Goal: Use online tool/utility

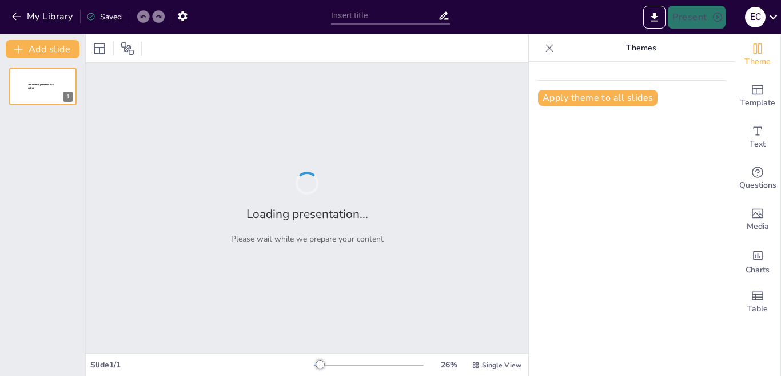
type input "Creación y Optimización de Perfiles en Meta Ads: Guía Completa"
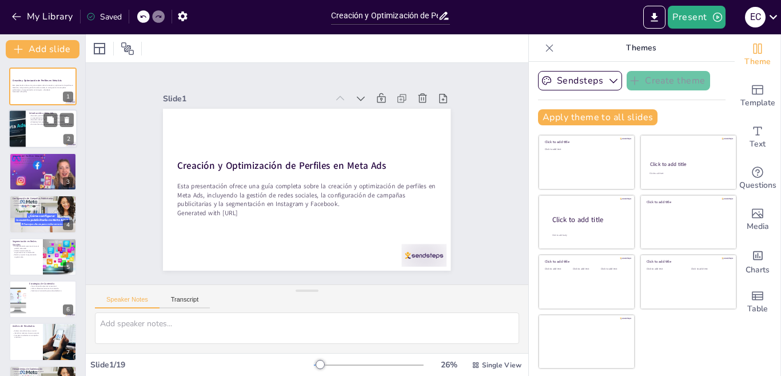
checkbox input "true"
click at [25, 135] on div at bounding box center [17, 129] width 39 height 39
type textarea "La personalización es clave en Meta Ads, ya que permite a los creativos adaptar…"
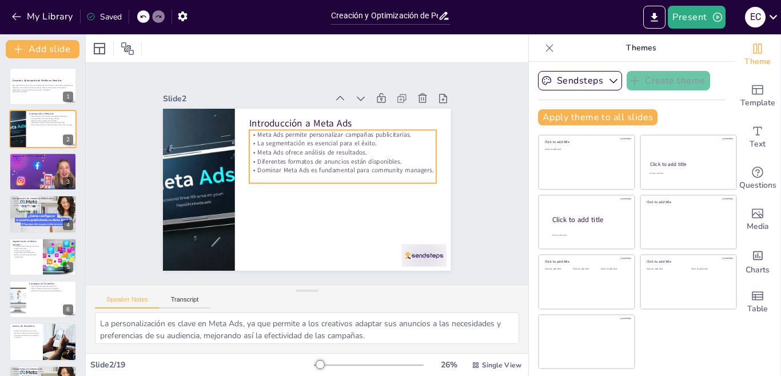
click at [279, 134] on p "La segmentación es esencial para el éxito." at bounding box center [353, 165] width 166 height 101
checkbox input "true"
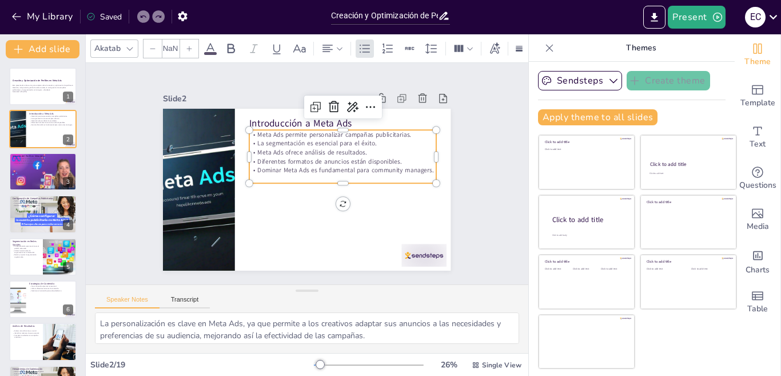
type input "32"
click at [176, 152] on div at bounding box center [200, 156] width 204 height 204
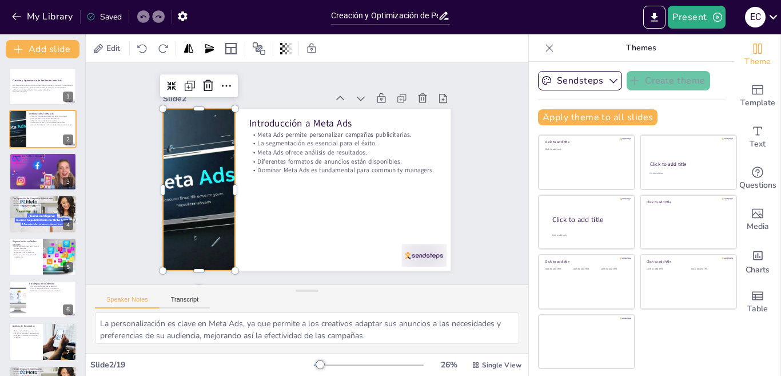
click at [176, 152] on div at bounding box center [202, 145] width 214 height 214
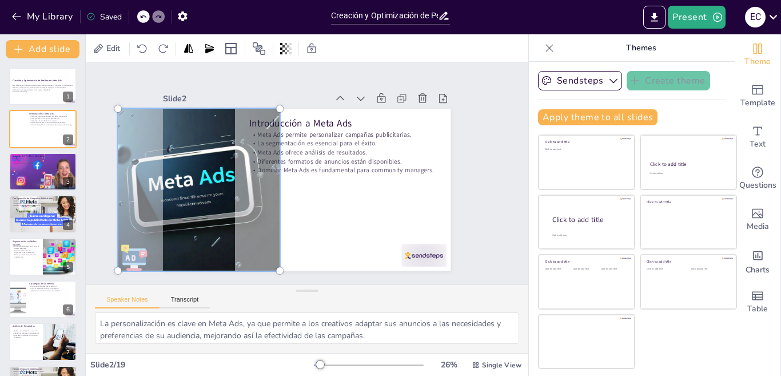
drag, startPoint x: 180, startPoint y: 150, endPoint x: 160, endPoint y: 109, distance: 45.3
click at [160, 109] on div at bounding box center [200, 190] width 176 height 176
click at [161, 111] on div at bounding box center [199, 155] width 221 height 221
drag, startPoint x: 161, startPoint y: 111, endPoint x: 161, endPoint y: 142, distance: 31.5
click at [161, 142] on div at bounding box center [198, 178] width 193 height 193
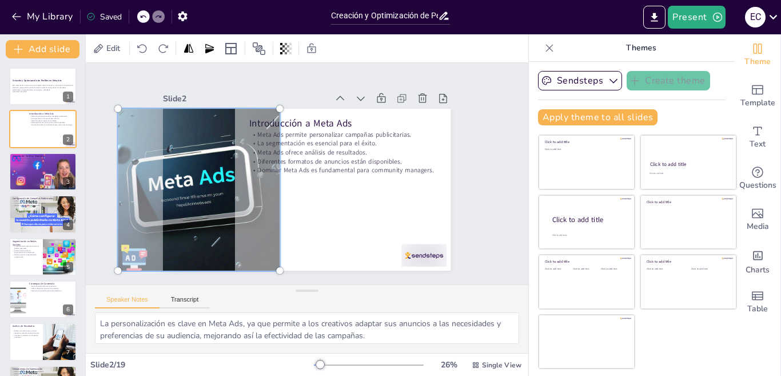
click at [161, 142] on div at bounding box center [199, 155] width 221 height 221
click at [342, 360] on div at bounding box center [369, 364] width 110 height 9
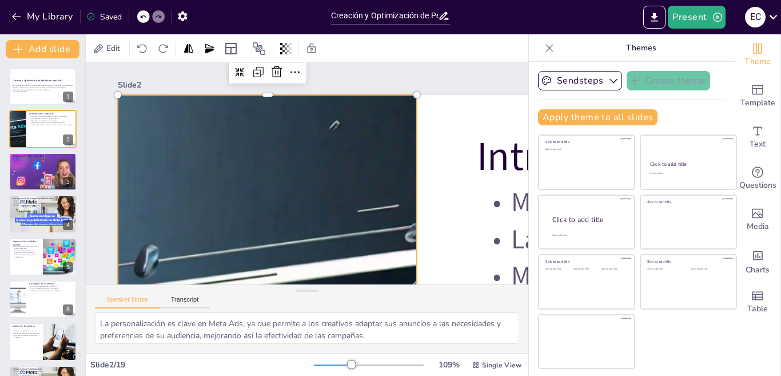
click at [331, 363] on div at bounding box center [369, 364] width 110 height 9
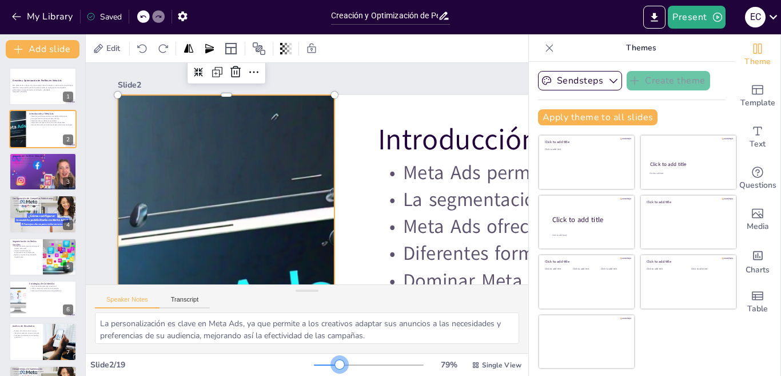
click at [335, 363] on div at bounding box center [339, 364] width 9 height 9
click at [319, 365] on div at bounding box center [327, 364] width 26 height 1
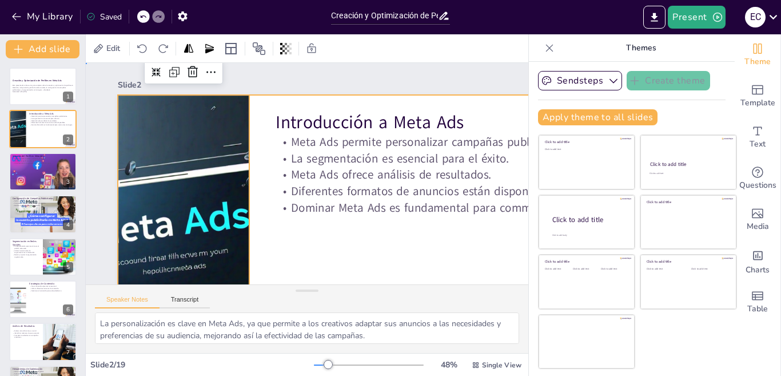
click at [379, 236] on div at bounding box center [326, 274] width 600 height 550
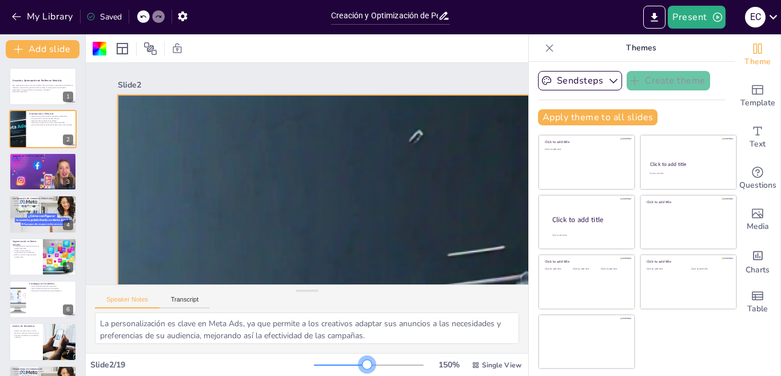
click at [357, 363] on div at bounding box center [369, 364] width 110 height 9
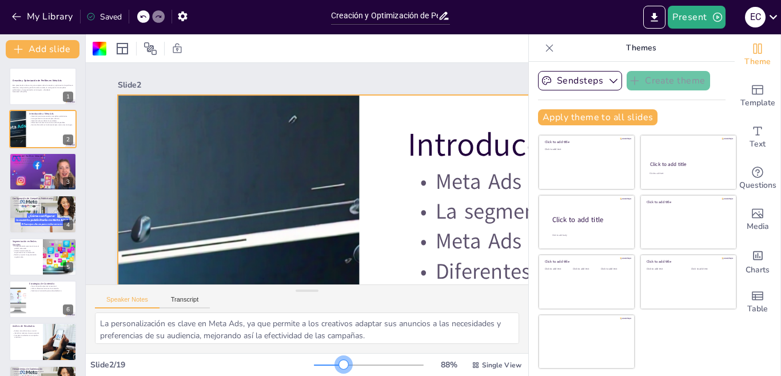
click at [334, 367] on div at bounding box center [369, 364] width 110 height 9
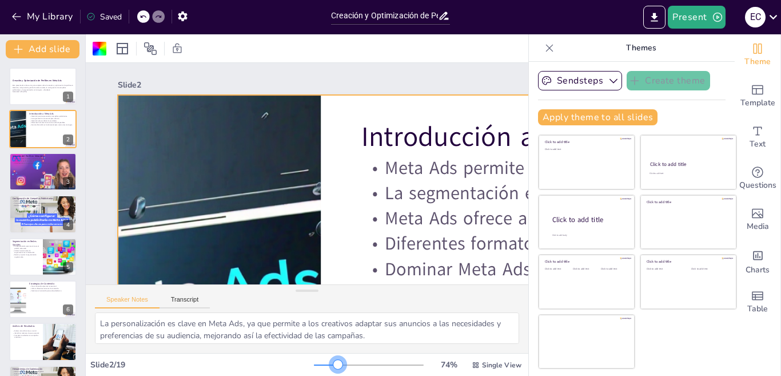
click at [329, 367] on div at bounding box center [369, 364] width 110 height 9
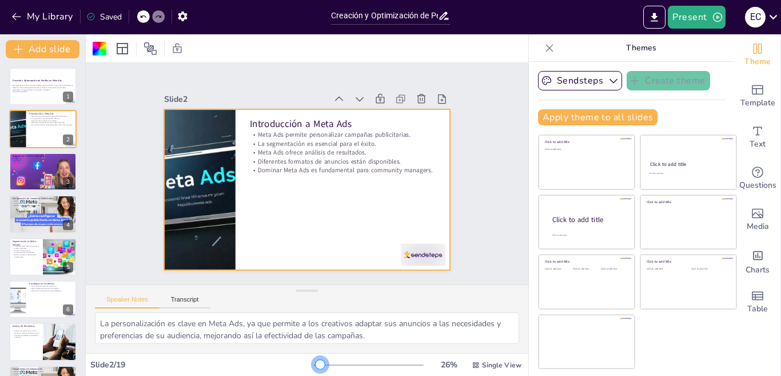
click at [314, 361] on div at bounding box center [369, 364] width 110 height 9
checkbox input "true"
click at [35, 184] on div at bounding box center [43, 171] width 69 height 39
type textarea "Un perfil completo es vital para atraer a la audiencia. Incluir información rel…"
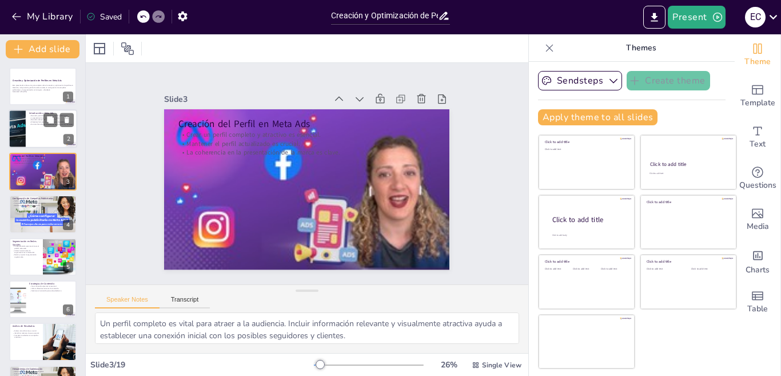
checkbox input "true"
click at [40, 127] on div "Meta Ads permite personalizar campañas publicitarias. La segmentación es esenci…" at bounding box center [51, 121] width 45 height 13
type textarea "La personalización es clave en Meta Ads, ya que permite a los creativos adaptar…"
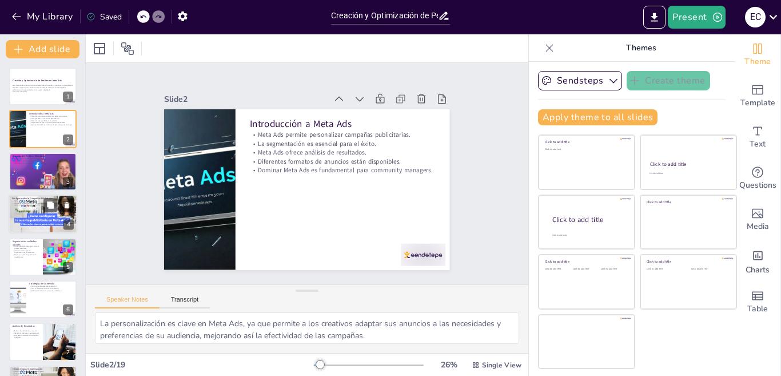
checkbox input "true"
click at [47, 225] on div at bounding box center [42, 213] width 91 height 39
type textarea "Tener objetivos claros permite enfocar los esfuerzos publicitarios y medir el é…"
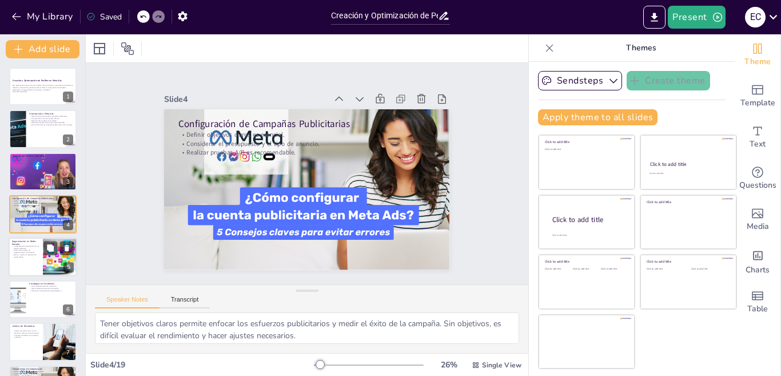
checkbox input "true"
click at [35, 246] on p "La segmentación permite alcanzar el público adecuado." at bounding box center [25, 247] width 27 height 4
type textarea "Alcanzar al público adecuado es crucial para el éxito de cualquier campaña publ…"
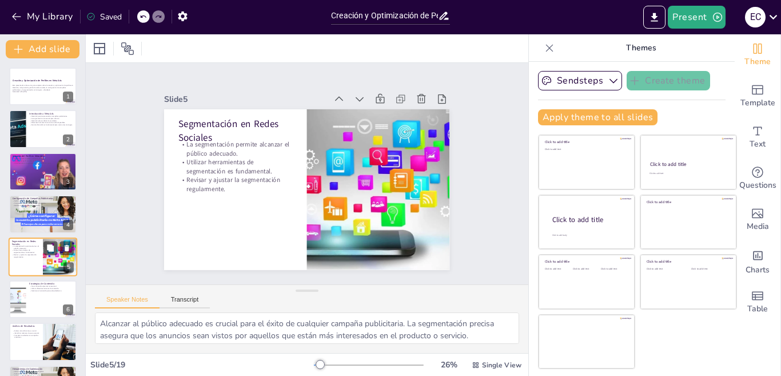
scroll to position [39, 0]
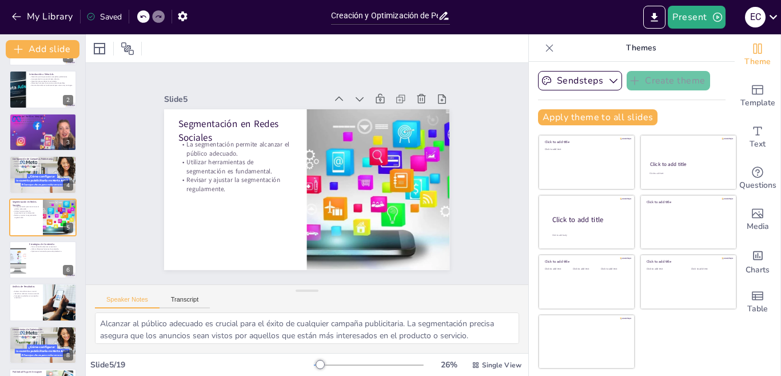
checkbox input "true"
